Goal: Task Accomplishment & Management: Complete application form

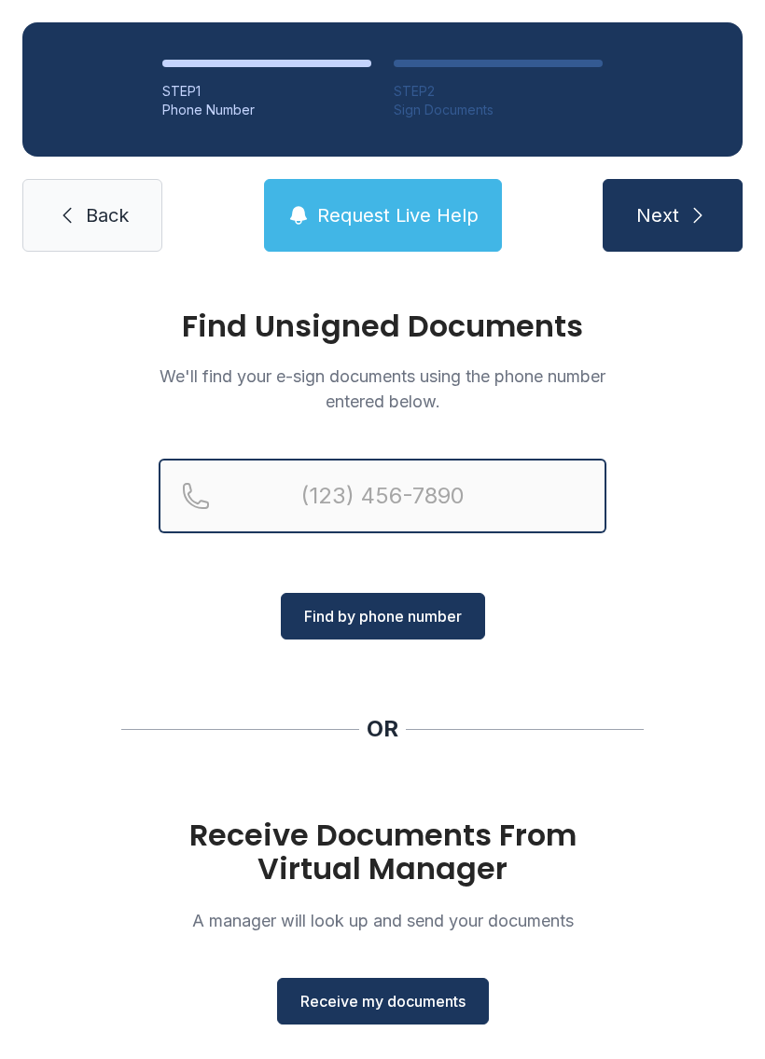
click at [297, 504] on input "Reservation phone number" at bounding box center [383, 496] width 448 height 75
type input "[PHONE_NUMBER]"
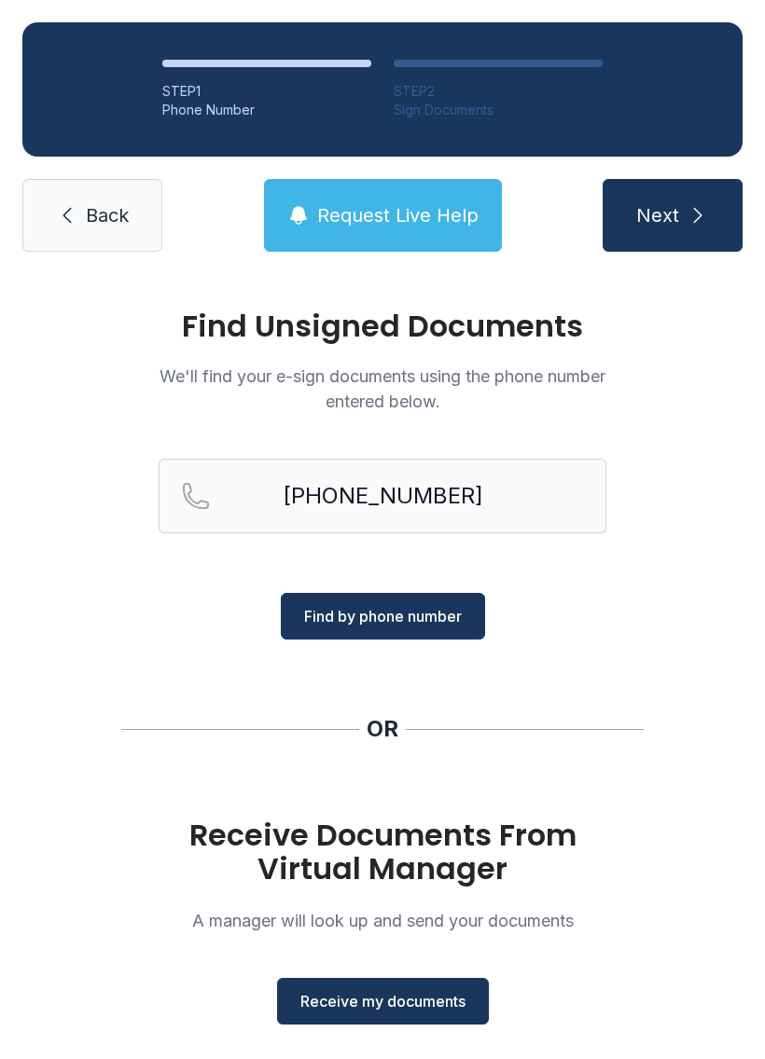
click at [414, 623] on span "Find by phone number" at bounding box center [383, 616] width 158 height 22
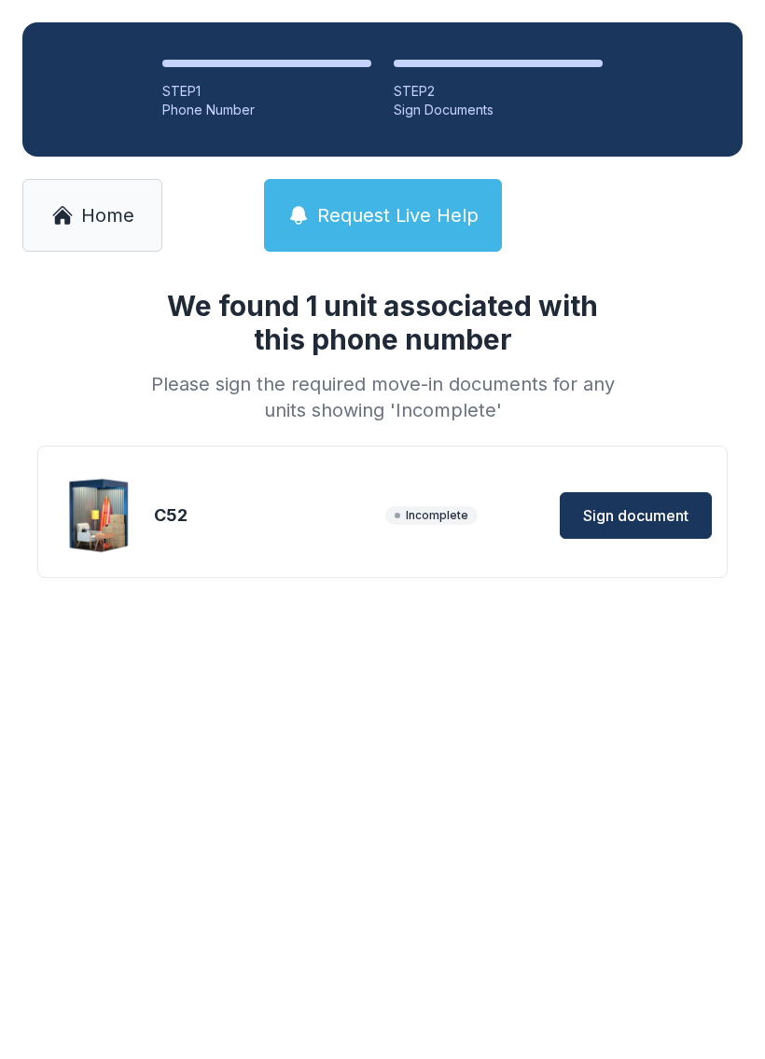
click at [377, 512] on div "C52 Incomplete Sign document" at bounding box center [382, 515] width 658 height 93
click at [645, 521] on span "Sign document" at bounding box center [635, 515] width 105 height 22
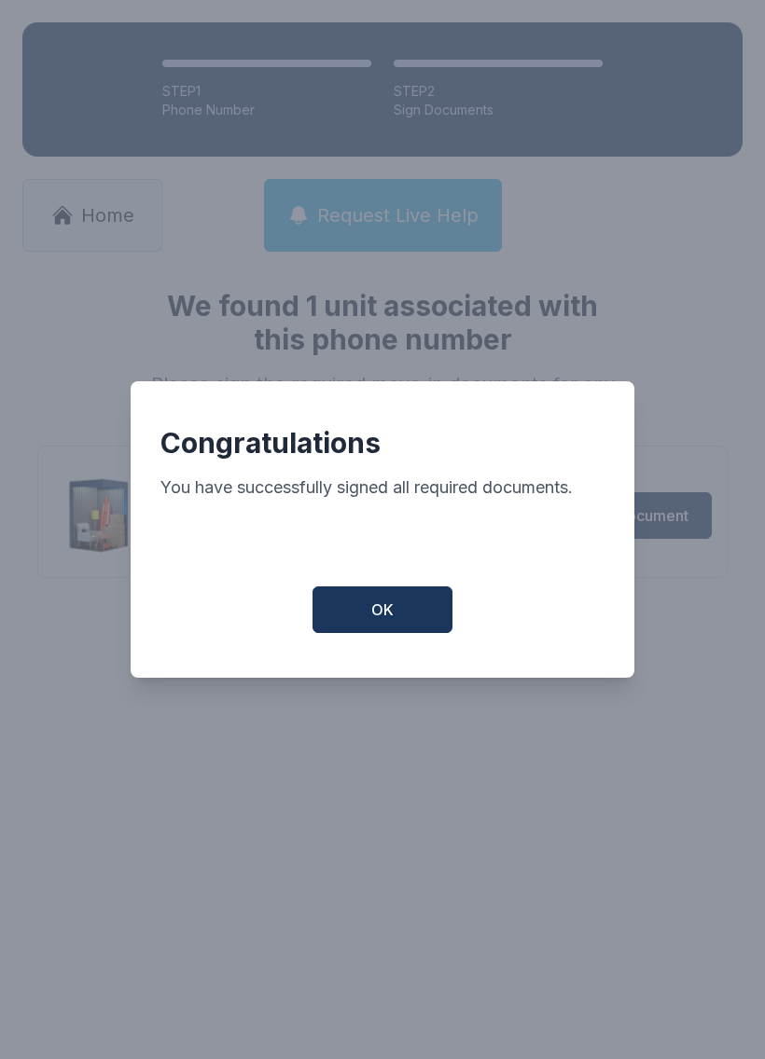
click at [377, 615] on span "OK" at bounding box center [382, 610] width 22 height 22
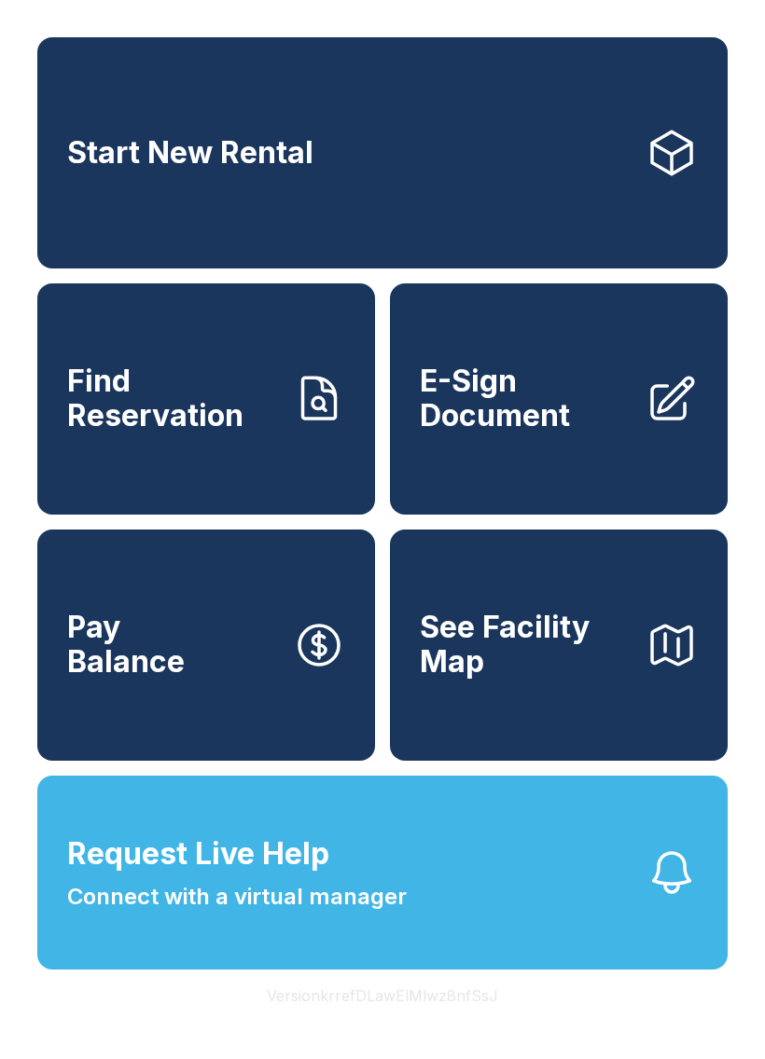
click at [588, 415] on span "E-Sign Document" at bounding box center [525, 399] width 211 height 68
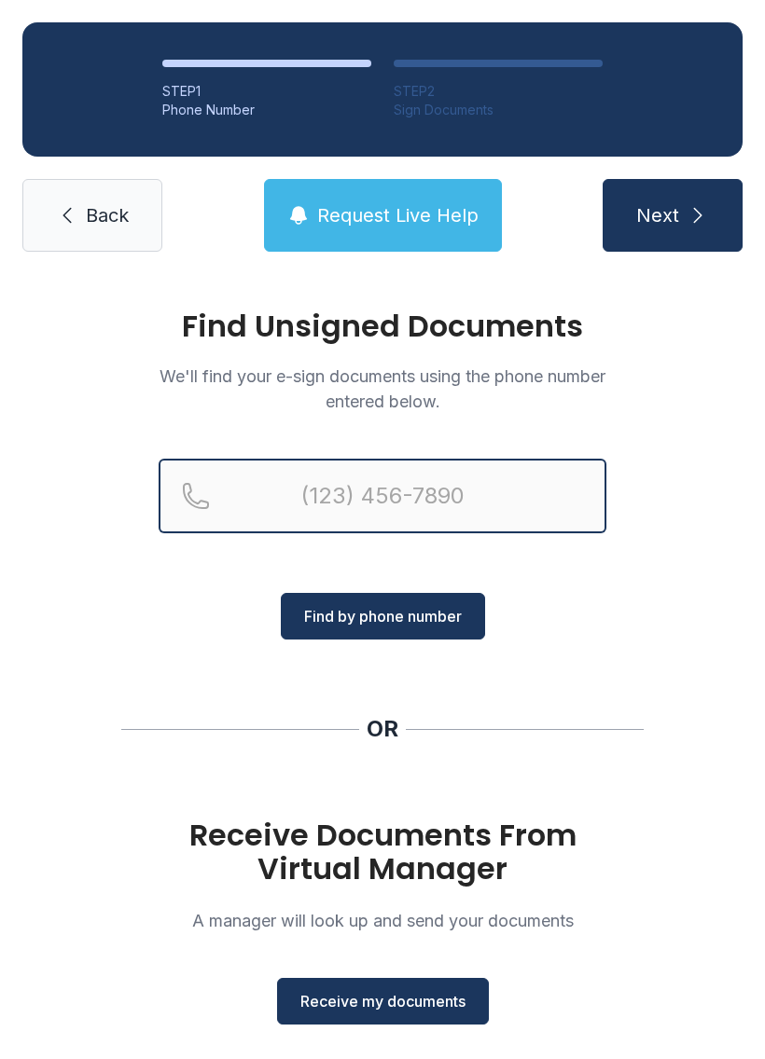
click at [394, 499] on input "Reservation phone number" at bounding box center [383, 496] width 448 height 75
type input "("
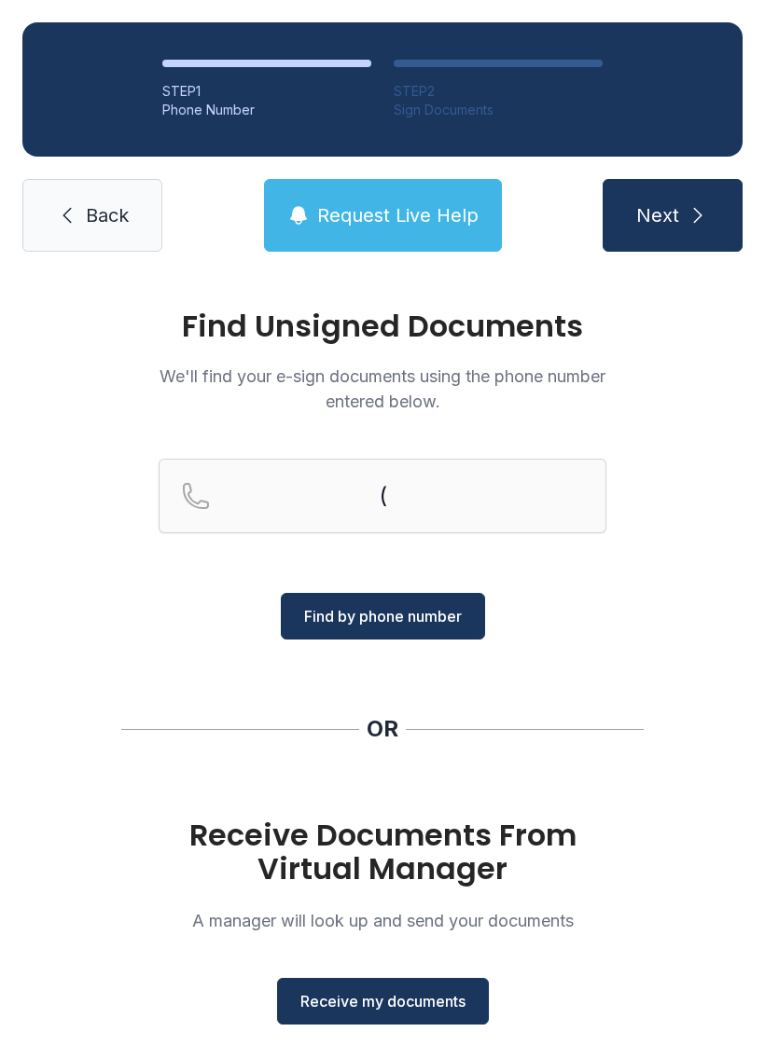
click at [620, 614] on div "Find Unsigned Documents We'll find your e-sign documents using the phone number…" at bounding box center [382, 686] width 765 height 825
click at [407, 1007] on span "Receive my documents" at bounding box center [382, 1001] width 165 height 22
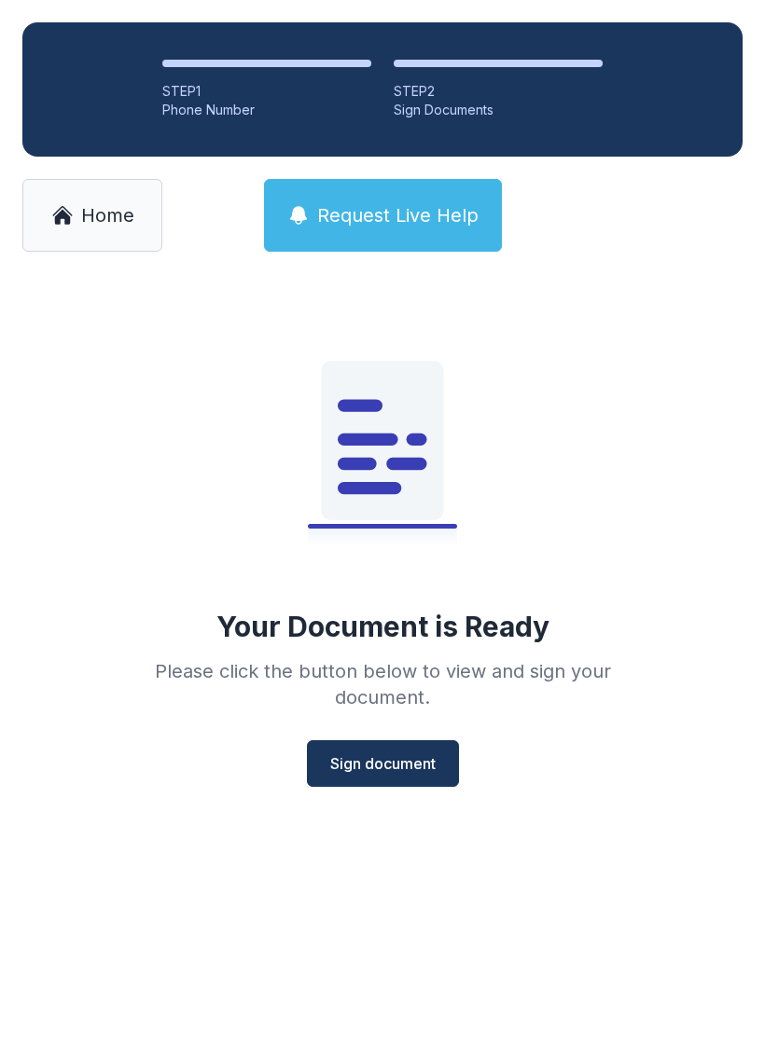
click at [413, 758] on span "Sign document" at bounding box center [382, 763] width 105 height 22
click at [102, 234] on link "Home" at bounding box center [92, 215] width 140 height 73
